Goal: Task Accomplishment & Management: Complete application form

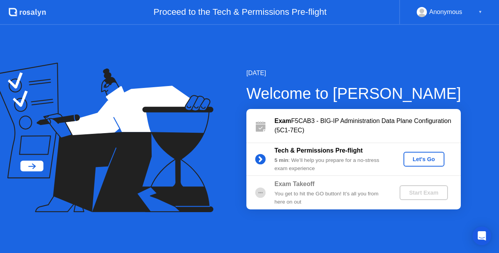
click at [426, 159] on div "Let's Go" at bounding box center [424, 159] width 35 height 6
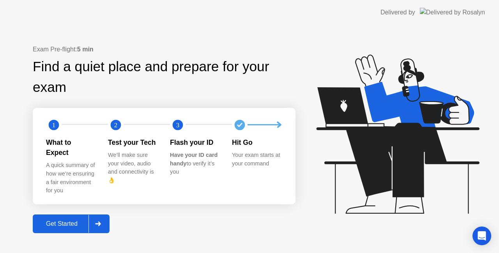
click at [65, 221] on div "Get Started" at bounding box center [61, 224] width 53 height 7
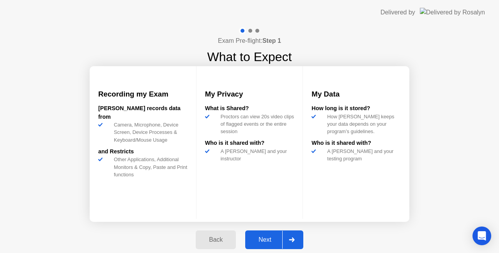
click at [270, 240] on div "Next" at bounding box center [265, 240] width 35 height 7
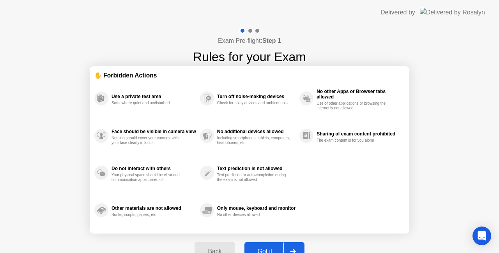
click at [271, 246] on button "Got it" at bounding box center [274, 251] width 60 height 19
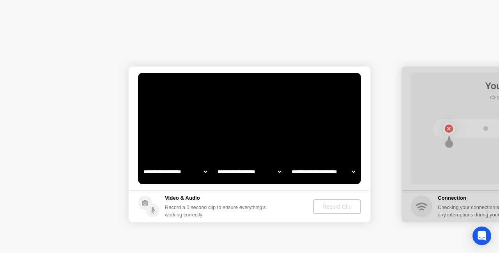
select select "**********"
select select "*******"
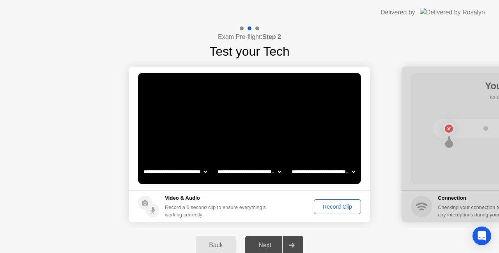
click at [338, 206] on div "Record Clip" at bounding box center [338, 207] width 42 height 6
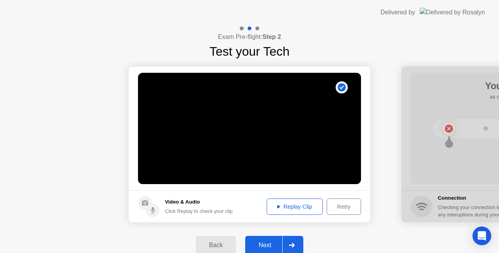
click at [258, 245] on div "Next" at bounding box center [265, 245] width 35 height 7
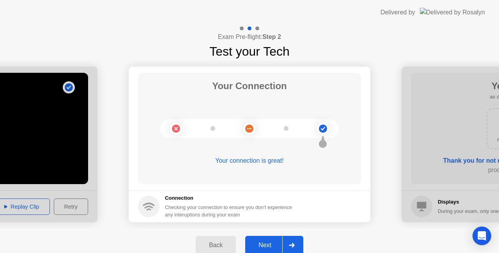
click at [267, 245] on div "Next" at bounding box center [265, 245] width 35 height 7
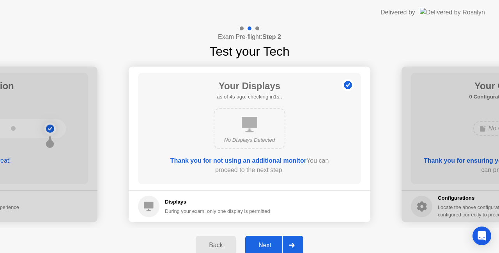
click at [269, 245] on div "Next" at bounding box center [265, 245] width 35 height 7
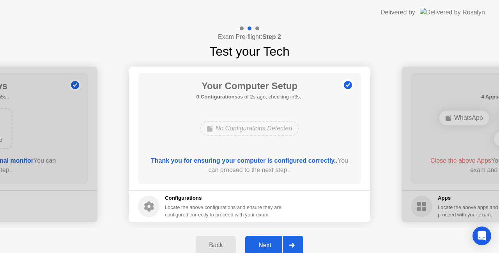
click at [267, 244] on div "Next" at bounding box center [265, 245] width 35 height 7
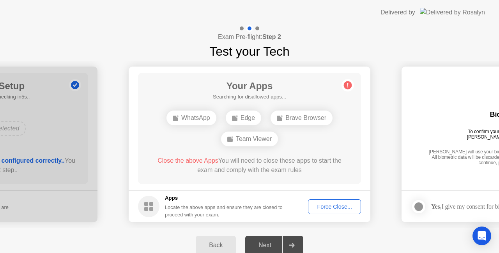
click at [335, 207] on div "Force Close..." at bounding box center [335, 207] width 48 height 6
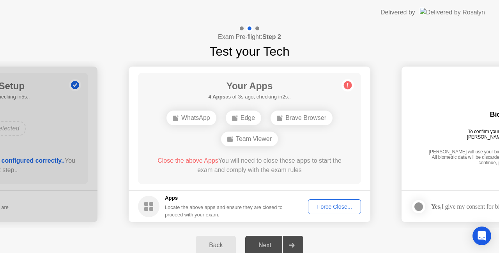
click at [331, 208] on div "Force Close..." at bounding box center [335, 207] width 48 height 6
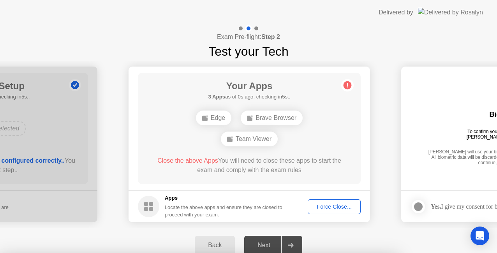
drag, startPoint x: 282, startPoint y: 172, endPoint x: 278, endPoint y: 178, distance: 7.2
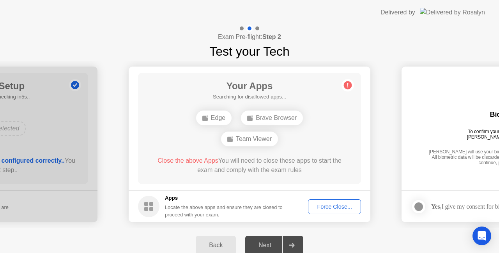
click at [330, 206] on div "Force Close..." at bounding box center [335, 207] width 48 height 6
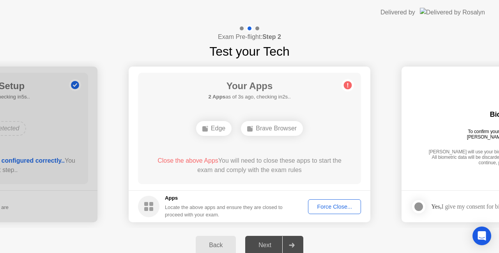
click at [324, 206] on div "Force Close..." at bounding box center [335, 207] width 48 height 6
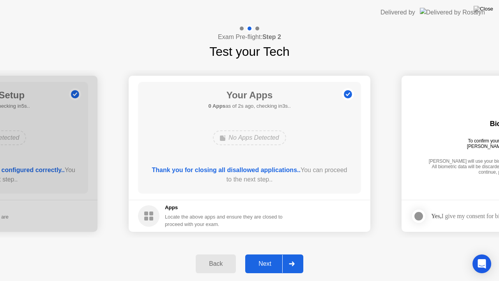
click at [269, 253] on div "Next" at bounding box center [265, 263] width 35 height 7
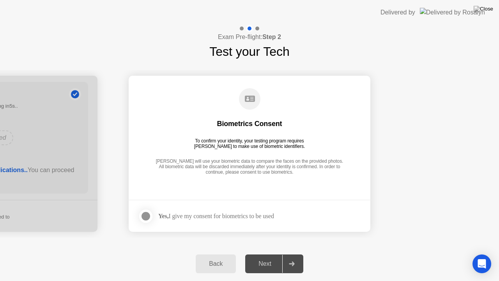
click at [149, 216] on div at bounding box center [145, 215] width 9 height 9
click at [265, 253] on div "Next" at bounding box center [265, 263] width 35 height 7
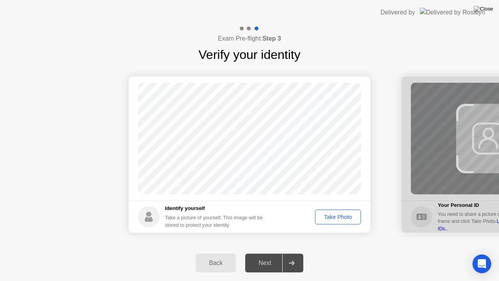
click at [335, 216] on div "Take Photo" at bounding box center [338, 217] width 41 height 6
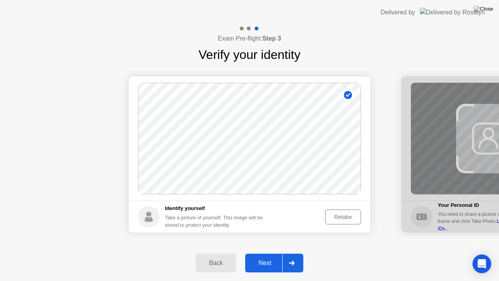
click at [267, 253] on div "Next" at bounding box center [265, 262] width 35 height 7
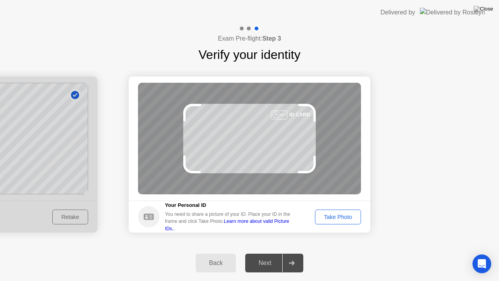
click at [340, 220] on div "Take Photo" at bounding box center [338, 217] width 41 height 6
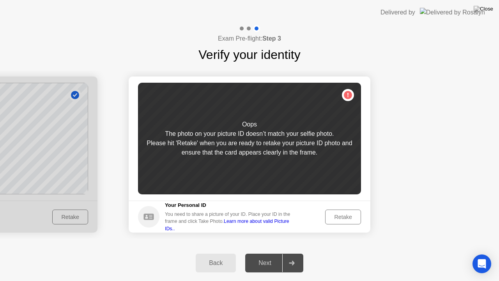
click at [343, 214] on div "Retake" at bounding box center [343, 217] width 30 height 6
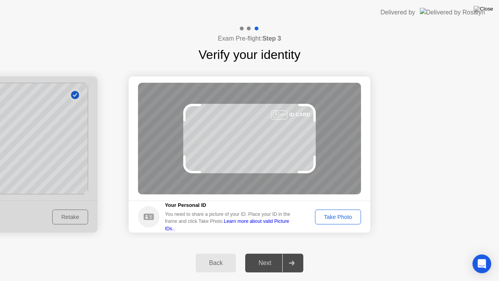
click at [336, 214] on div "Take Photo" at bounding box center [338, 217] width 41 height 6
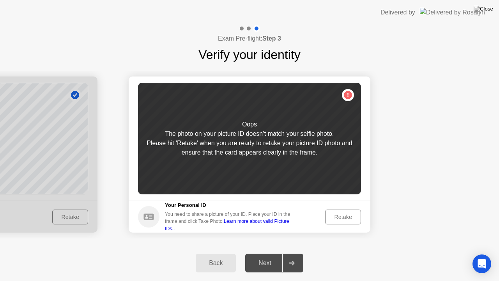
click at [345, 215] on div "Retake" at bounding box center [343, 217] width 30 height 6
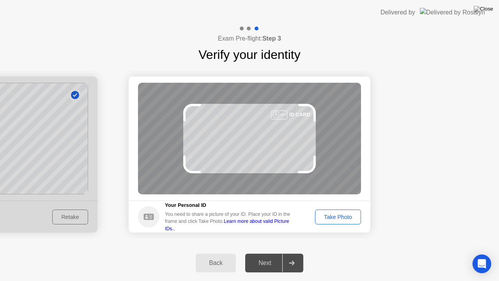
click at [342, 214] on div "Take Photo" at bounding box center [338, 217] width 41 height 6
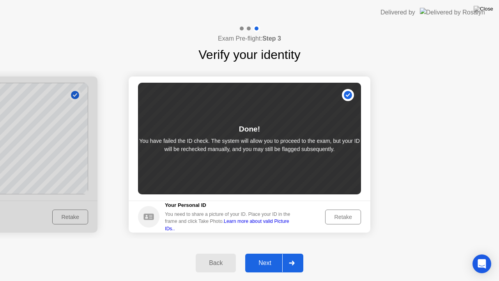
click at [269, 253] on div "Next" at bounding box center [265, 262] width 35 height 7
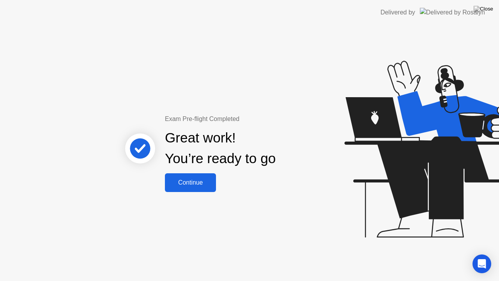
click at [191, 180] on div "Continue" at bounding box center [190, 182] width 46 height 7
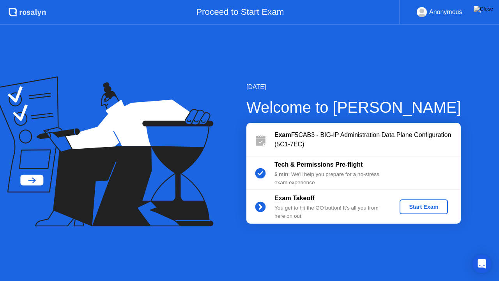
click at [422, 207] on div "Start Exam" at bounding box center [424, 206] width 42 height 6
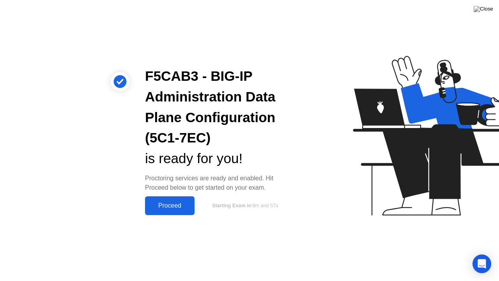
click at [167, 206] on div "Proceed" at bounding box center [169, 205] width 45 height 7
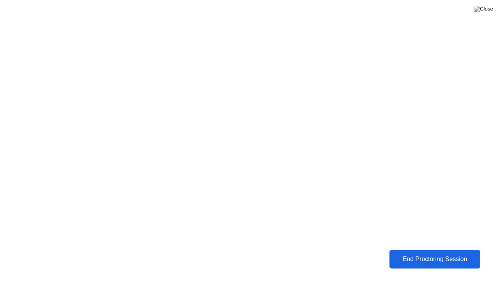
click at [404, 253] on div "End Proctoring Session" at bounding box center [435, 258] width 87 height 7
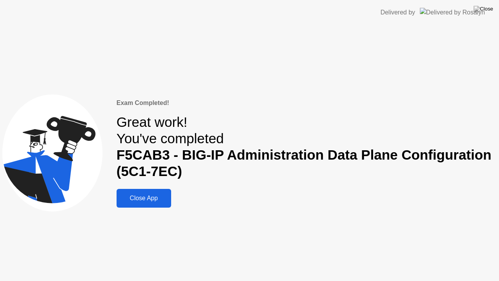
click at [148, 199] on div "Close App" at bounding box center [144, 198] width 50 height 7
